Goal: Task Accomplishment & Management: Manage account settings

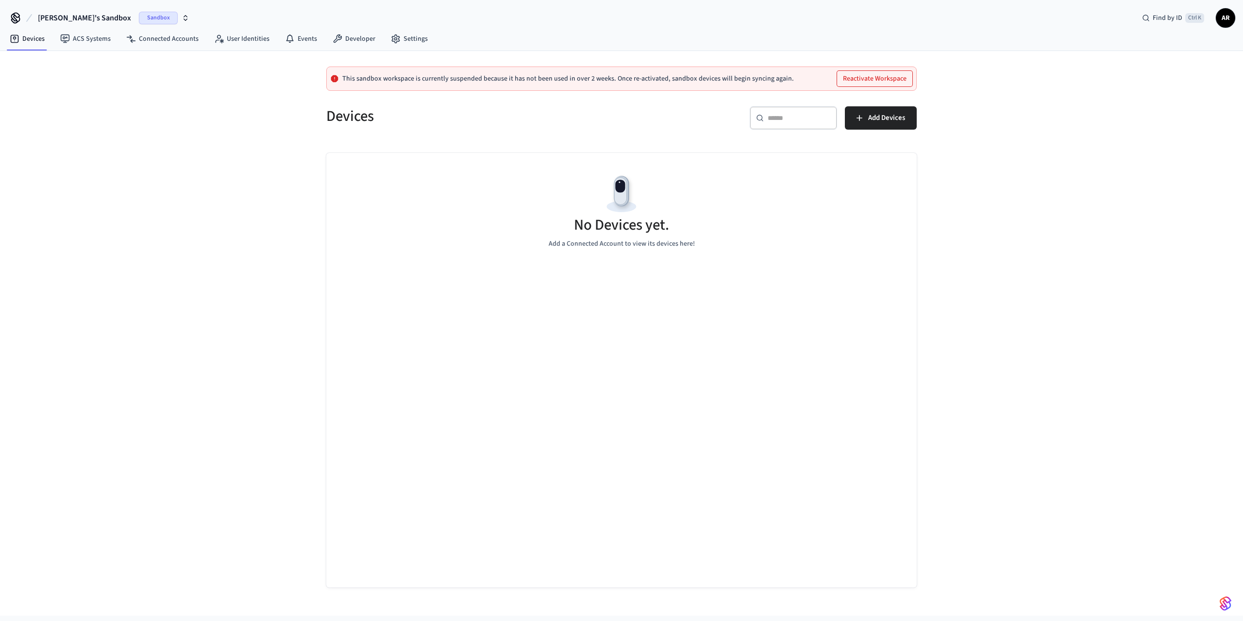
click at [139, 20] on span "Sandbox" at bounding box center [158, 18] width 39 height 13
click at [56, 73] on div "[PERSON_NAME][EMAIL_ADDRESS][DOMAIN_NAME] Sandbox" at bounding box center [84, 80] width 141 height 18
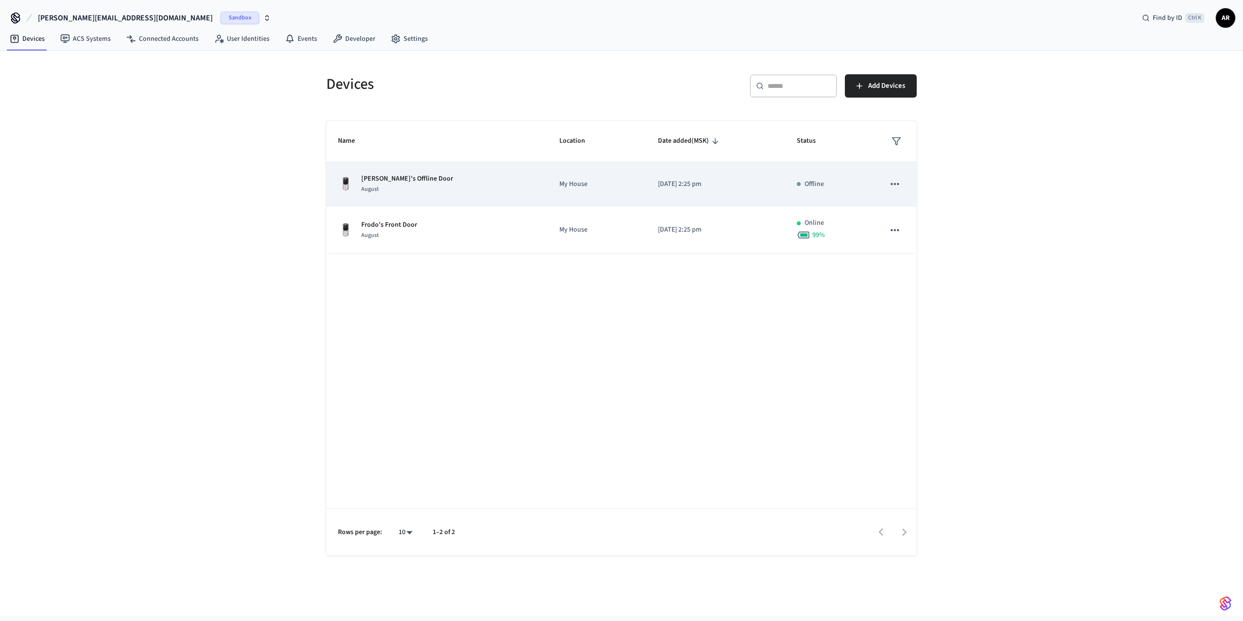
click at [900, 185] on icon "sticky table" at bounding box center [895, 184] width 13 height 13
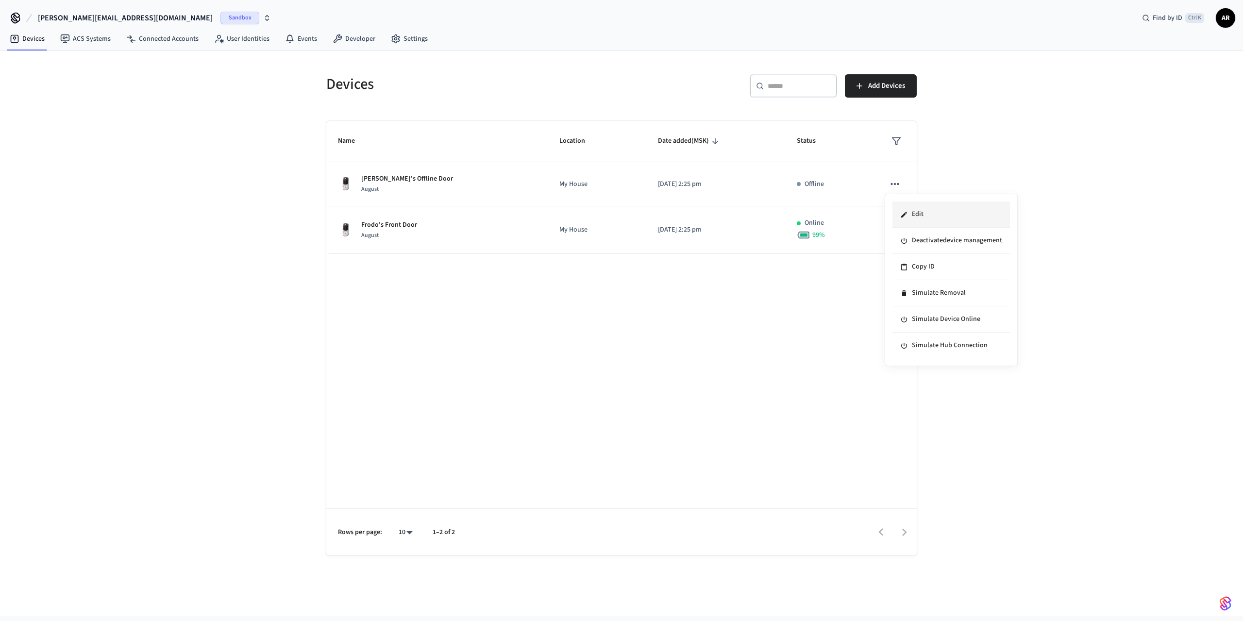
click at [941, 219] on li "Edit" at bounding box center [952, 215] width 118 height 26
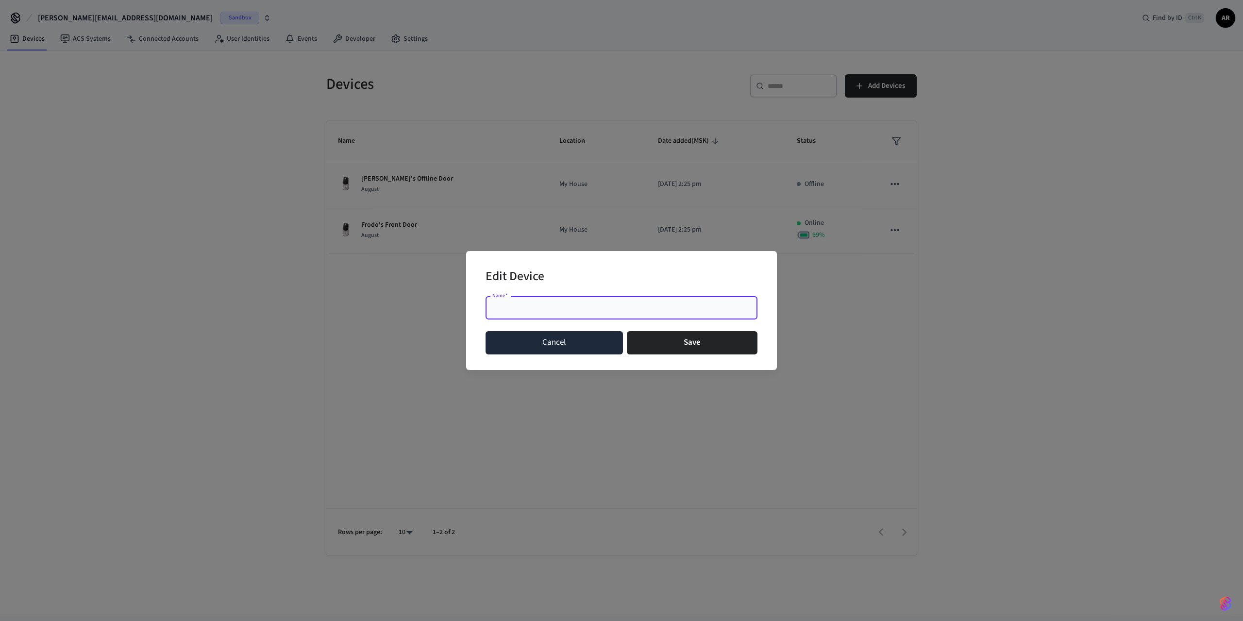
click at [575, 340] on button "Cancel" at bounding box center [554, 342] width 137 height 23
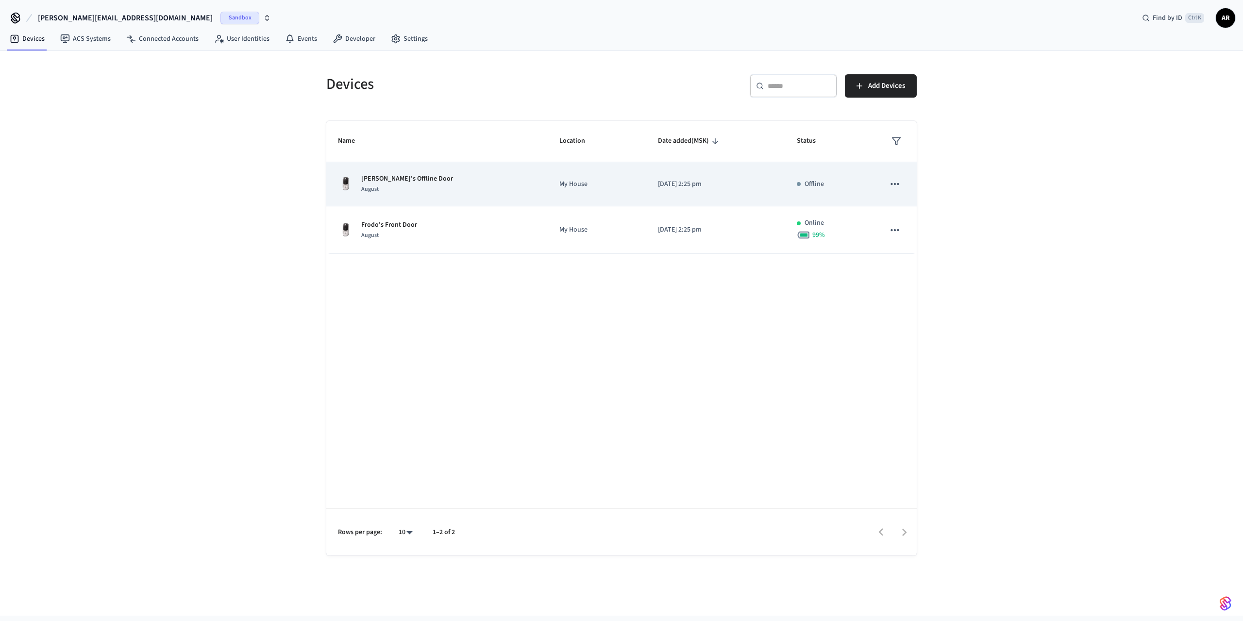
click at [775, 179] on td "[DATE] 2:25 pm" at bounding box center [715, 184] width 139 height 44
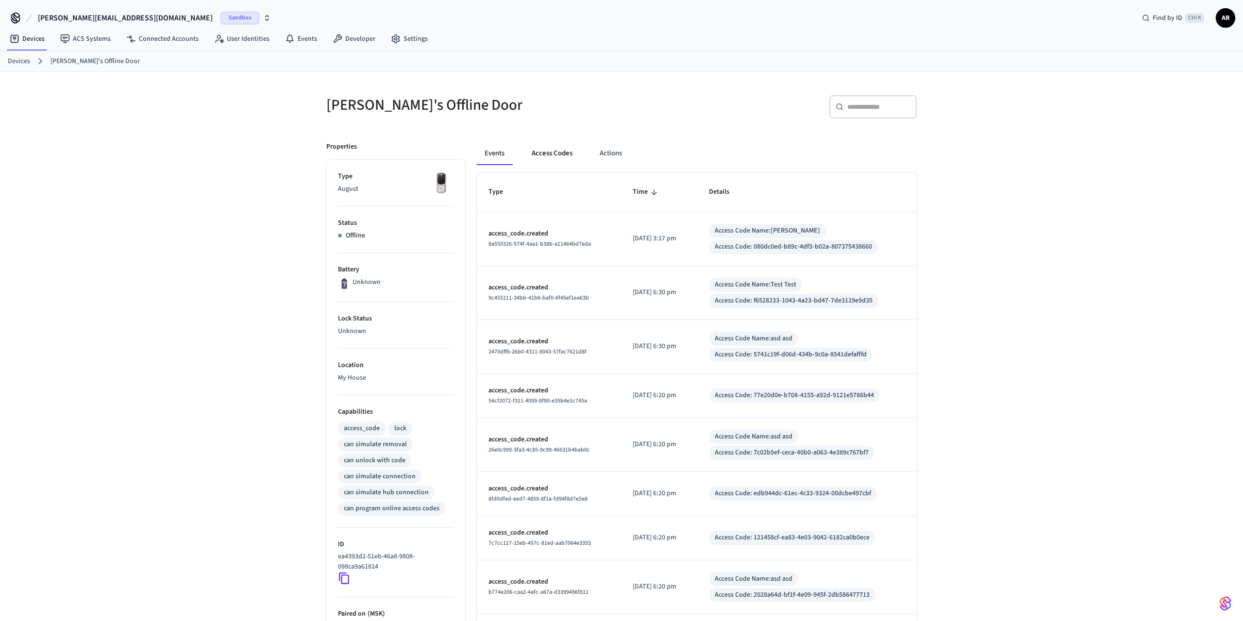
click at [539, 148] on button "Access Codes" at bounding box center [552, 153] width 56 height 23
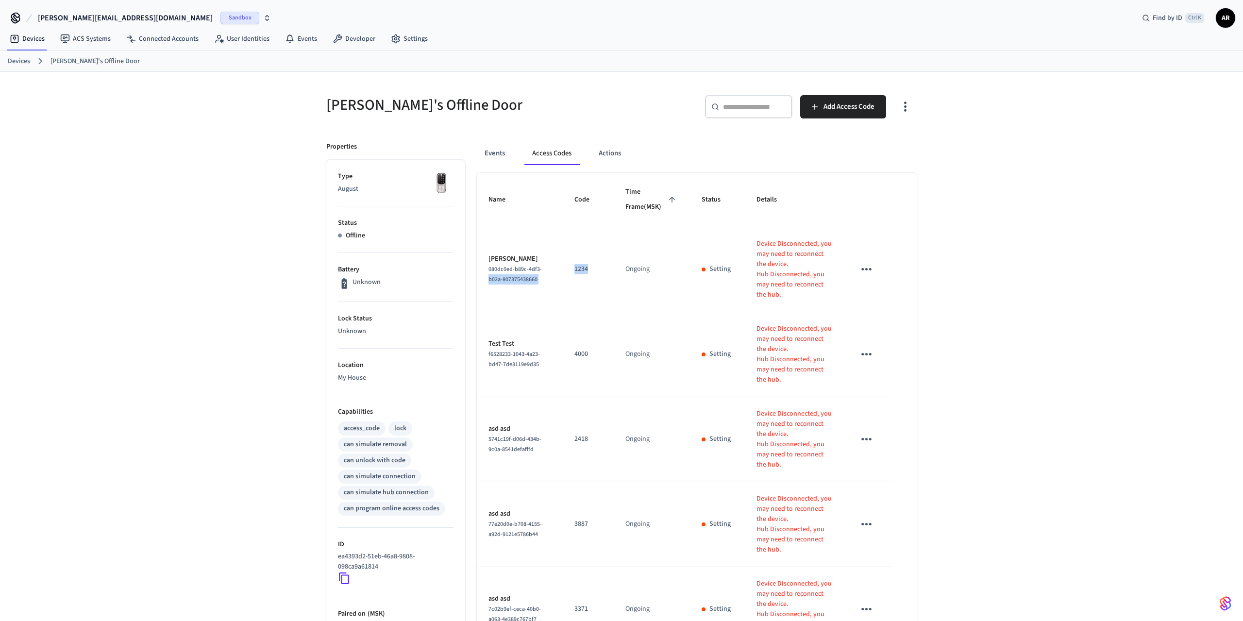
drag, startPoint x: 599, startPoint y: 294, endPoint x: 643, endPoint y: 291, distance: 43.3
click at [643, 291] on tr "[PERSON_NAME] 080dc0ed-b89c-4df3-b02a-807375438660 1234 Ongoing Setting Device …" at bounding box center [697, 269] width 440 height 85
click at [614, 352] on td "4000" at bounding box center [588, 354] width 51 height 85
click at [37, 35] on link "Devices" at bounding box center [27, 38] width 51 height 17
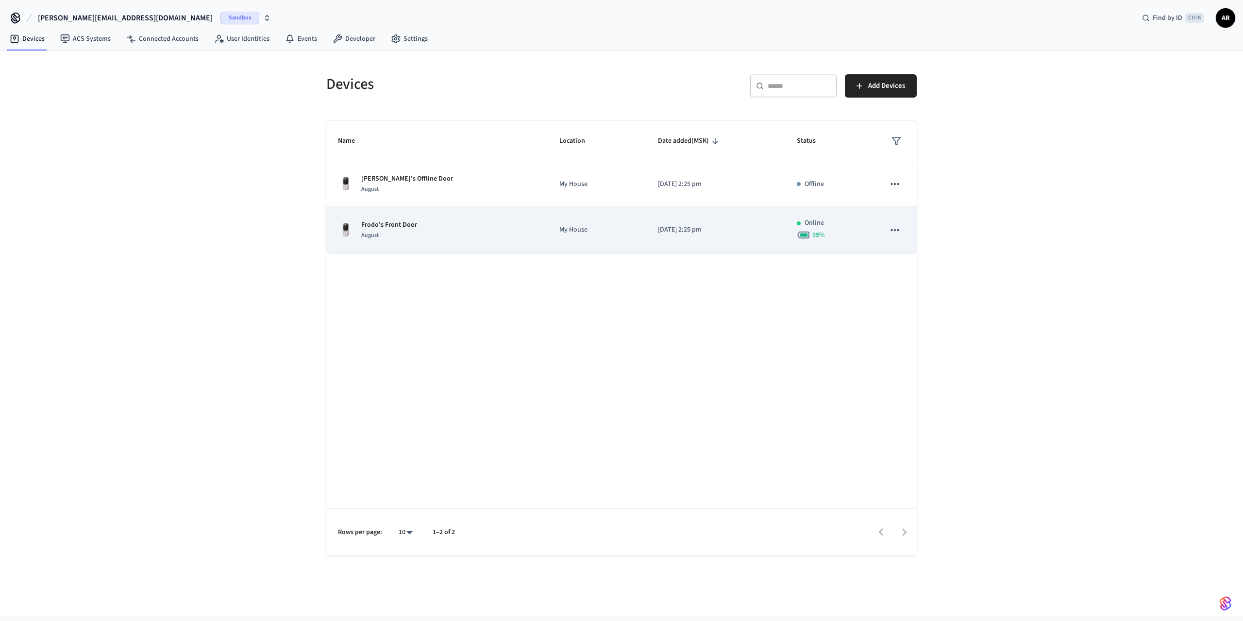
click at [898, 227] on icon "sticky table" at bounding box center [895, 230] width 13 height 13
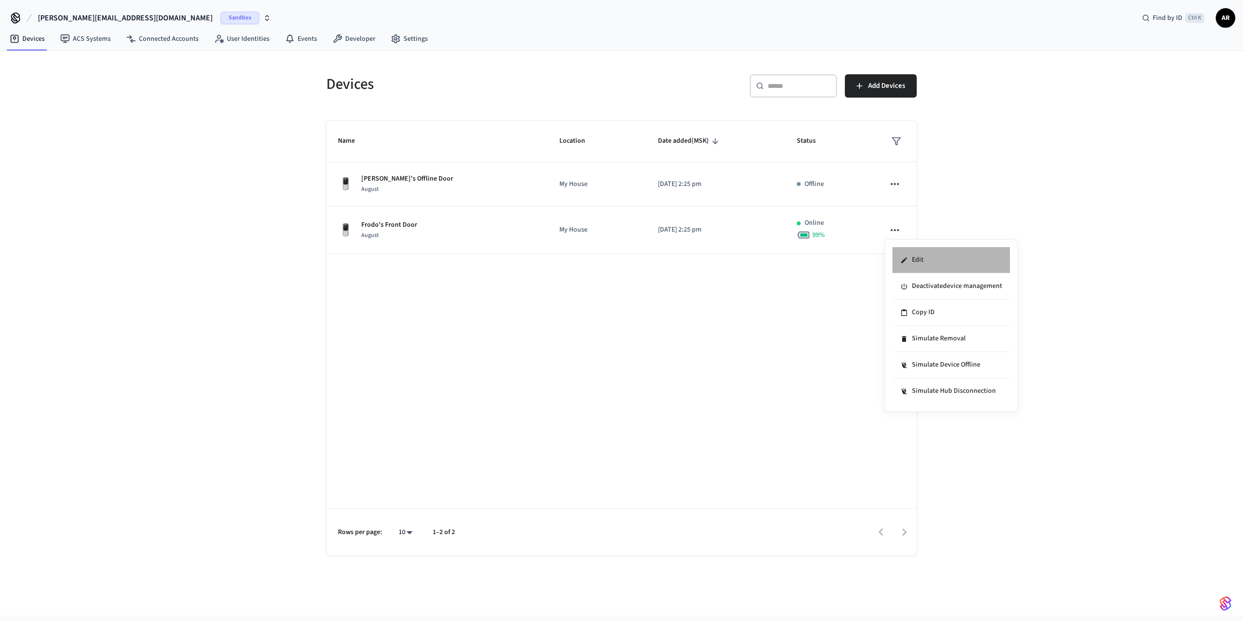
click at [907, 254] on li "Edit" at bounding box center [952, 260] width 118 height 26
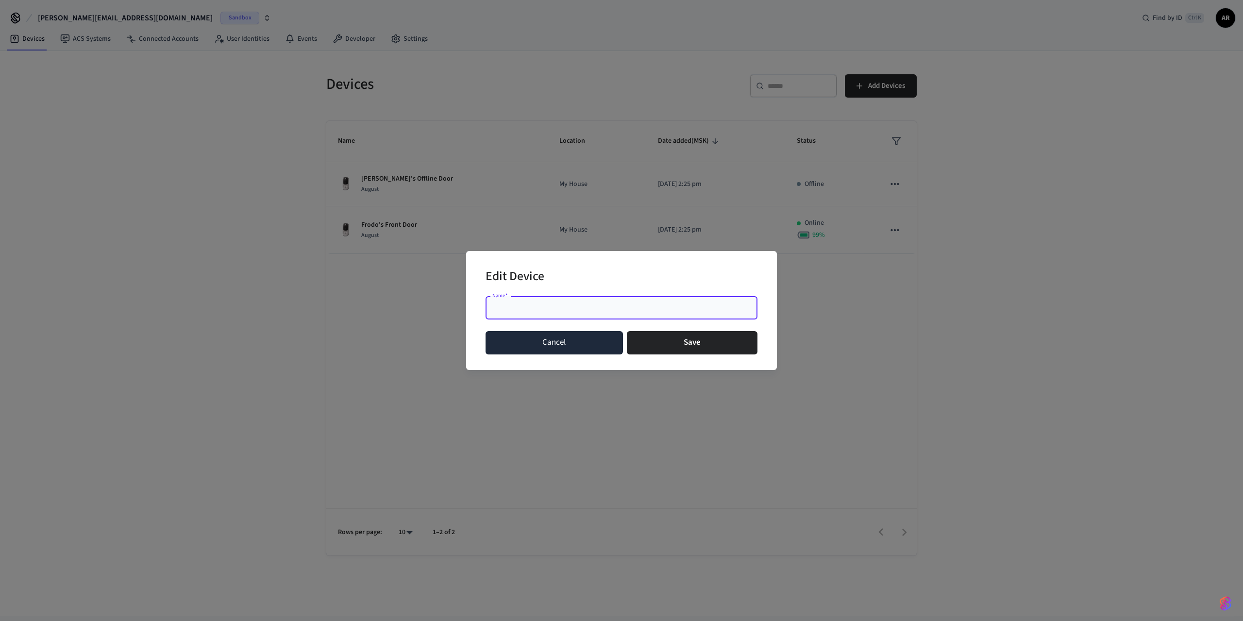
click at [548, 339] on button "Cancel" at bounding box center [554, 342] width 137 height 23
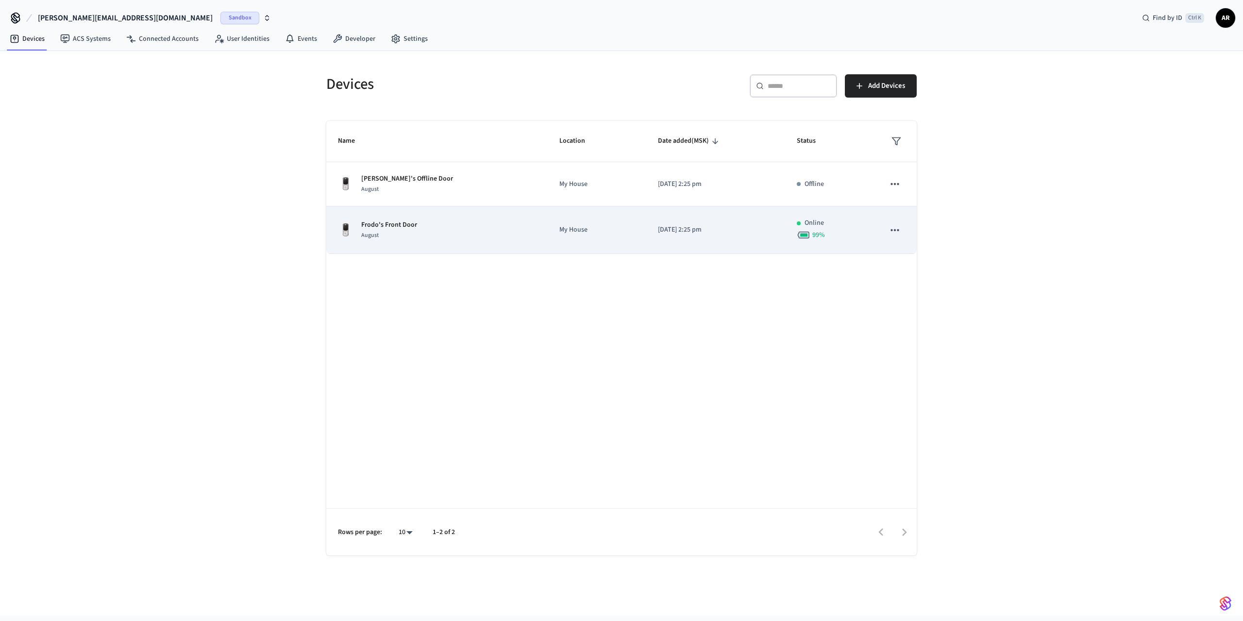
click at [761, 218] on td "[DATE] 2:25 pm" at bounding box center [715, 230] width 139 height 48
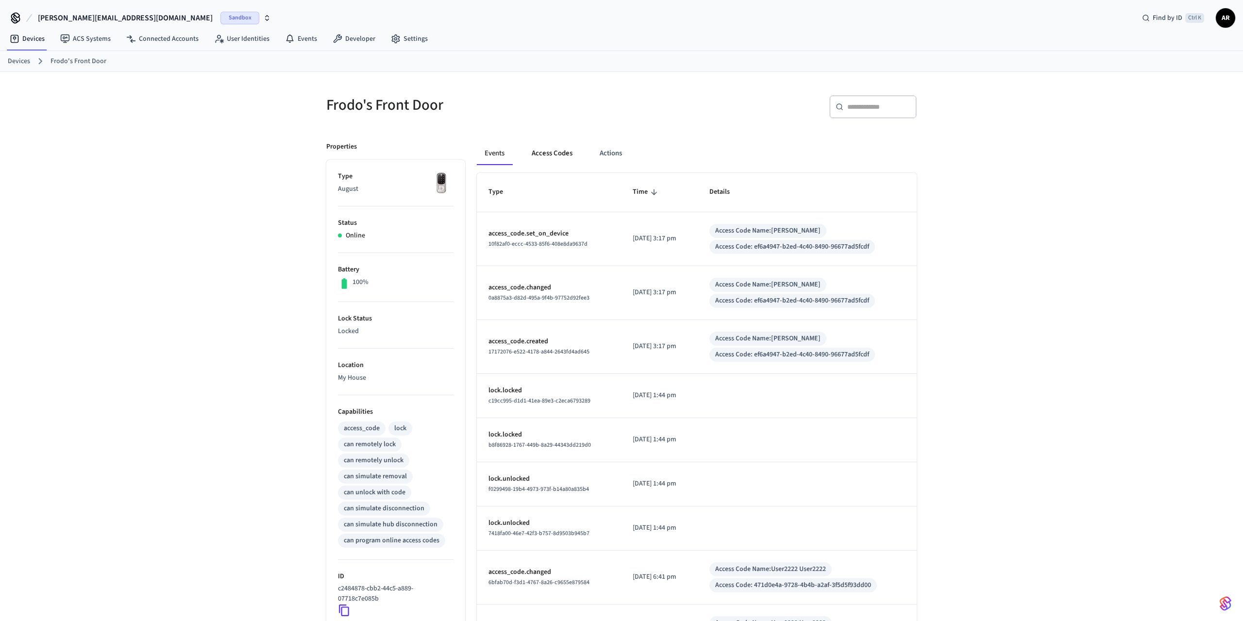
click at [542, 151] on button "Access Codes" at bounding box center [552, 153] width 56 height 23
